Goal: Contribute content

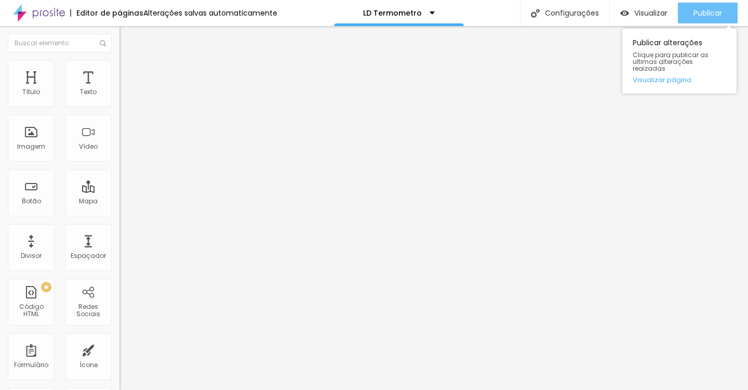
click at [694, 11] on span "Publicar" at bounding box center [708, 13] width 29 height 8
click at [722, 15] on span "Publicar" at bounding box center [708, 13] width 29 height 8
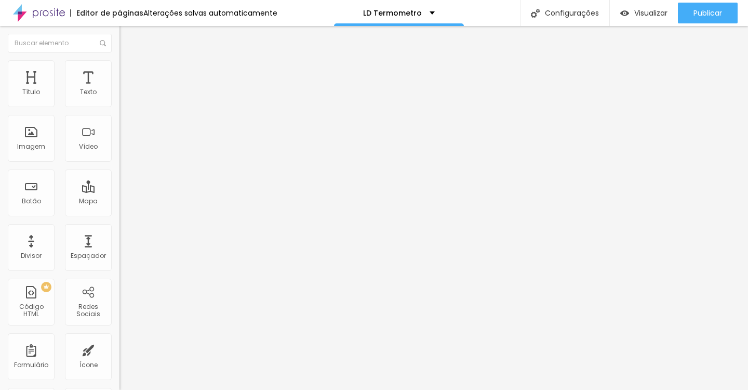
click at [120, 98] on input "“Sim, Quero Descobrir Meu Nível de Autoridade”" at bounding box center [182, 92] width 125 height 10
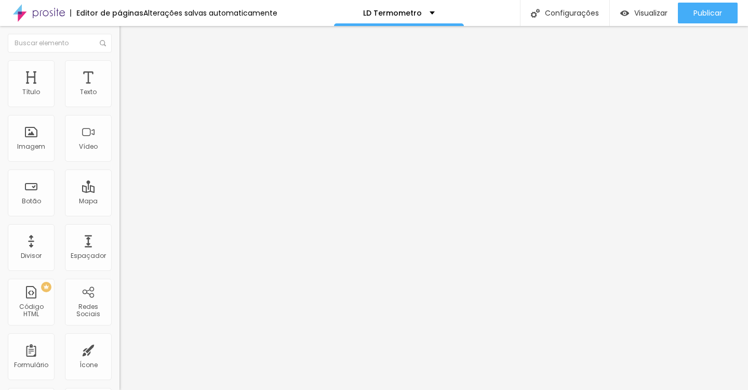
click at [120, 96] on div "Texto “Sim, Quero Descobrir Meu Nível de Autoridade”" at bounding box center [180, 93] width 120 height 25
click at [120, 98] on input "“Sim, Quero Descobrir Meu Nível de Autoridade”" at bounding box center [182, 92] width 125 height 10
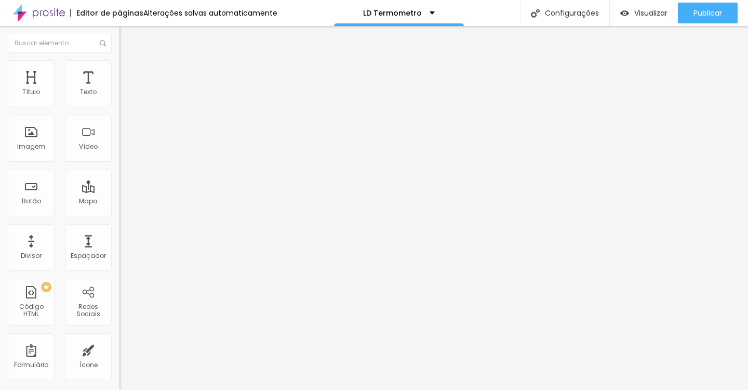
click at [120, 98] on input "“Sim, Quero Descobrir Meu Nível de Autoridade”" at bounding box center [182, 92] width 125 height 10
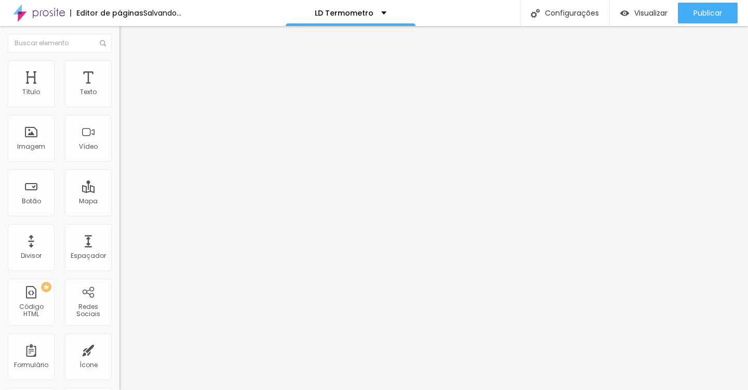
type input "“Sim, Quero Descobrir Meu Nível de Posicionamento”"
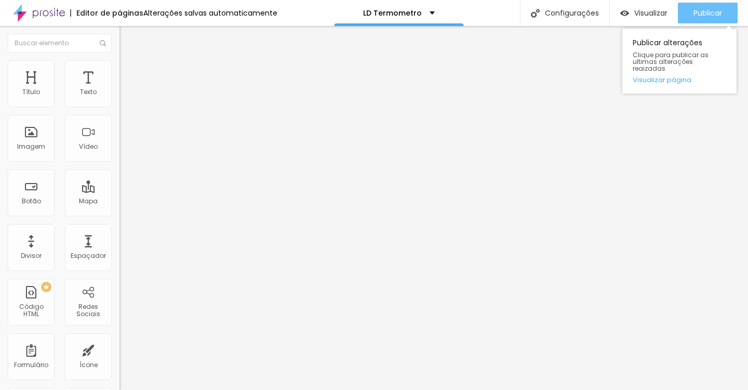
click at [709, 12] on span "Publicar" at bounding box center [708, 13] width 29 height 8
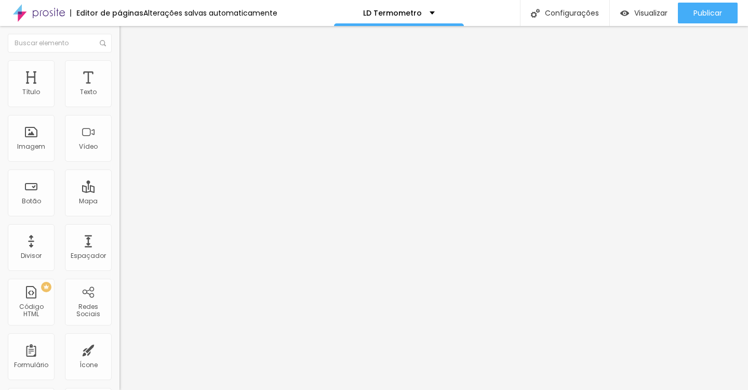
click at [120, 98] on input "“Sim, Quero Descobrir Meu Nível de Autoridade” + Bônus" at bounding box center [182, 92] width 125 height 10
type input "“Sim, Quero Descobrir Meu Nível de Posicionamento” + Bônus"
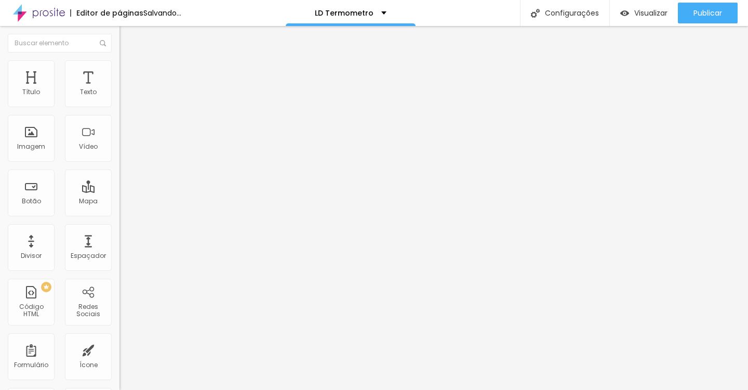
click at [120, 98] on input "Quero Medir Agora Minha Autoridade + Bônus”" at bounding box center [182, 92] width 125 height 10
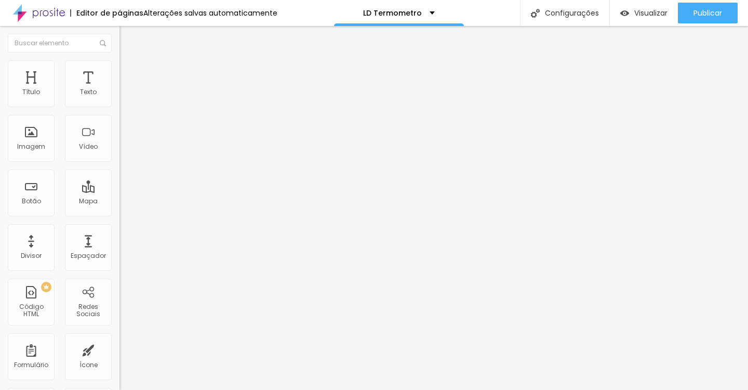
scroll to position [0, 33]
type input "Quero Medir Agora Meu Posicionamento + Bônus”"
click at [120, 98] on input "Quero Medir Agora Minha Autoridade" at bounding box center [182, 92] width 125 height 10
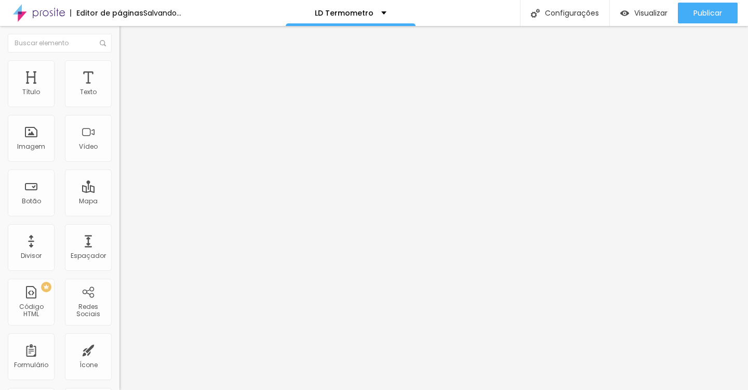
scroll to position [0, 33]
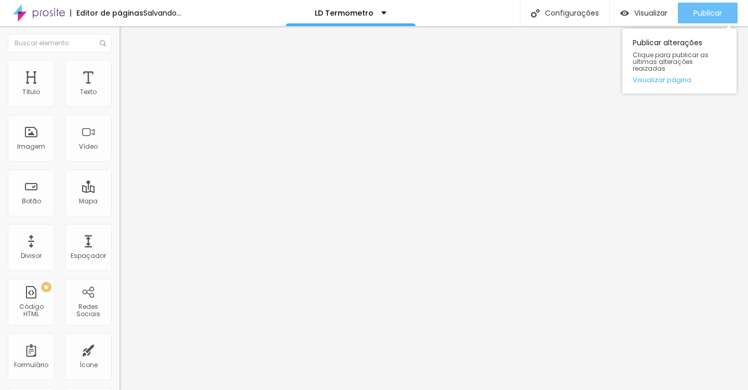
type input "Quero Medir Agora Meu Posicionamento"
click at [721, 20] on div "Publicar" at bounding box center [708, 13] width 29 height 21
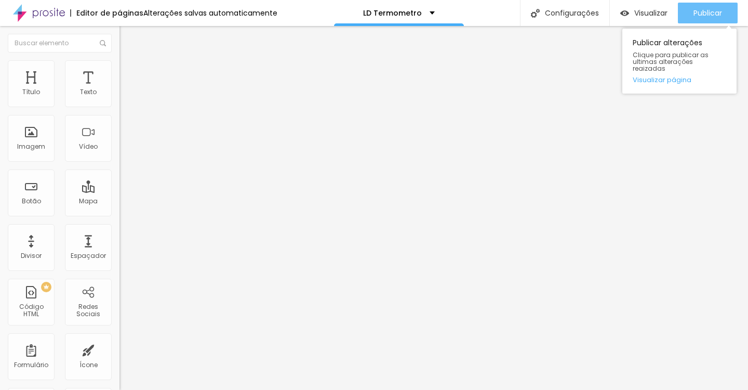
click at [721, 20] on div "Publicar" at bounding box center [708, 13] width 29 height 21
click at [699, 10] on span "Publicar" at bounding box center [708, 13] width 29 height 8
click at [698, 22] on div "Publicar" at bounding box center [708, 13] width 29 height 21
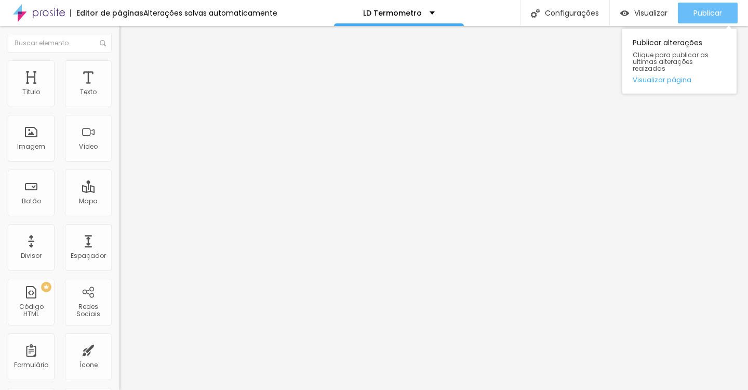
click at [698, 22] on div "Publicar" at bounding box center [708, 13] width 29 height 21
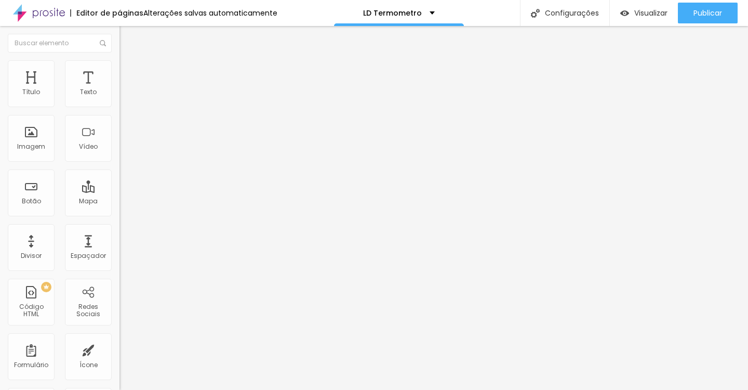
click at [129, 79] on span "Estilo" at bounding box center [137, 75] width 16 height 9
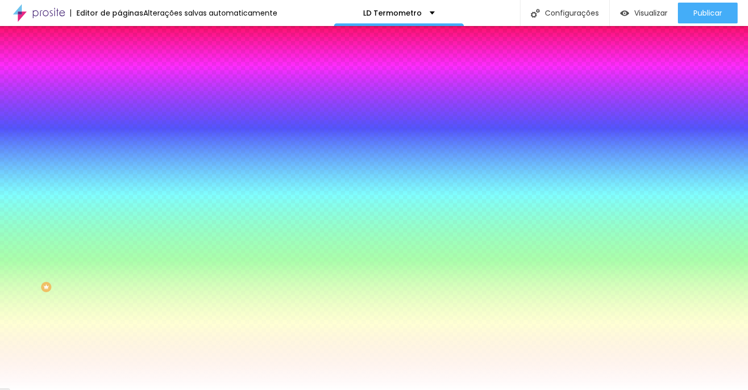
click at [124, 134] on img at bounding box center [127, 137] width 6 height 6
radio input "false"
radio input "true"
click at [124, 134] on img at bounding box center [127, 137] width 6 height 6
radio input "true"
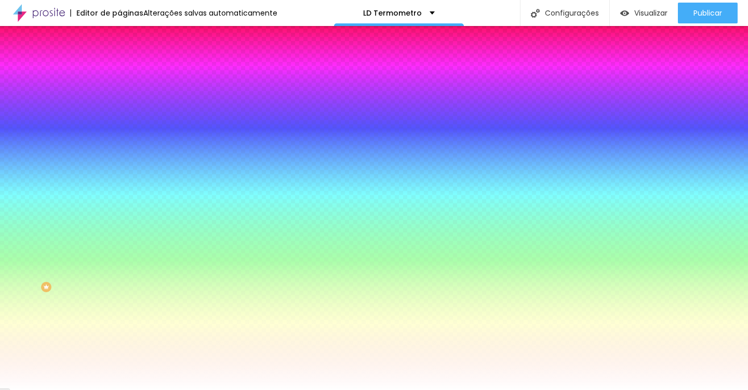
radio input "false"
click at [124, 134] on img at bounding box center [127, 137] width 6 height 6
radio input "false"
radio input "true"
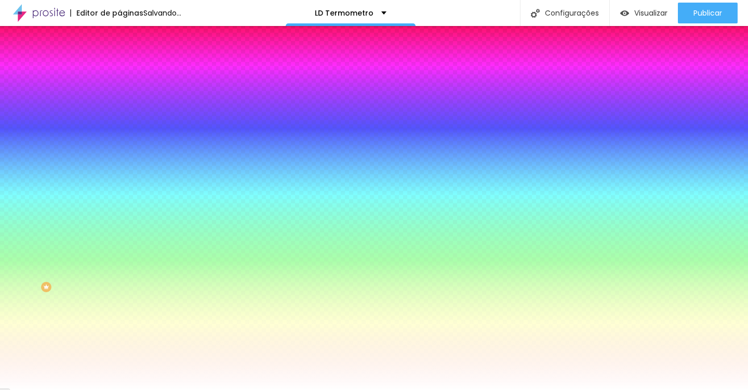
click at [124, 134] on img at bounding box center [127, 137] width 6 height 6
radio input "true"
radio input "false"
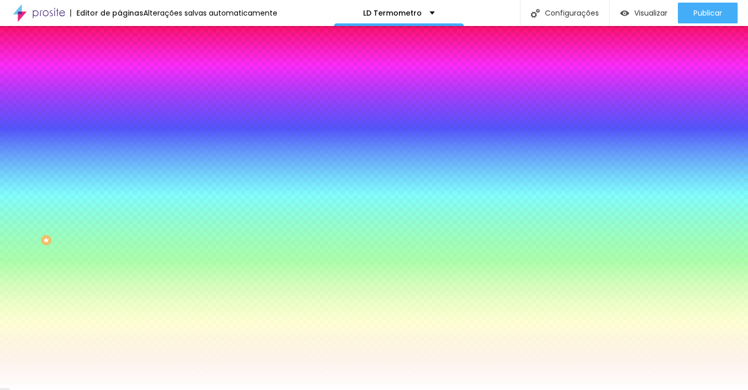
scroll to position [73, 0]
click at [120, 316] on span "Seta" at bounding box center [127, 311] width 15 height 9
click at [120, 332] on span "Abrir" at bounding box center [127, 327] width 14 height 9
click at [120, 321] on div "Seta" at bounding box center [180, 317] width 120 height 6
click at [120, 316] on span "Seta" at bounding box center [127, 311] width 15 height 9
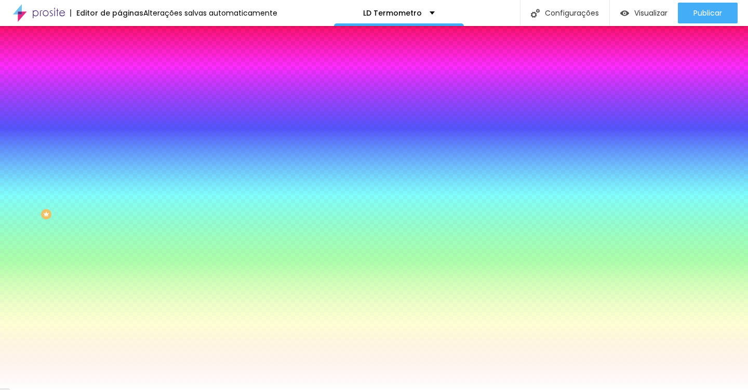
click at [120, 344] on span "Direita" at bounding box center [130, 339] width 20 height 9
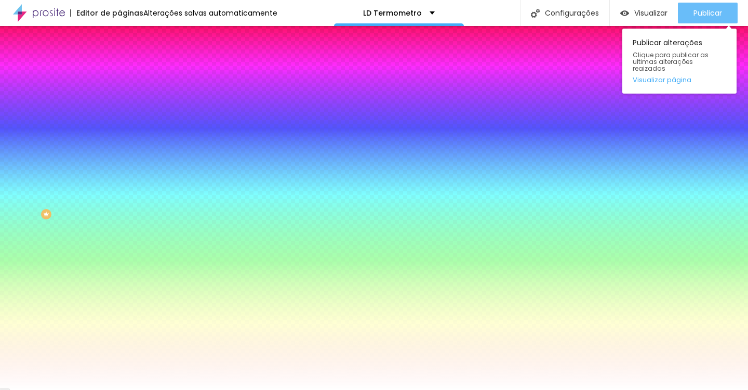
click at [687, 7] on button "Publicar" at bounding box center [708, 13] width 60 height 21
